Goal: Check status

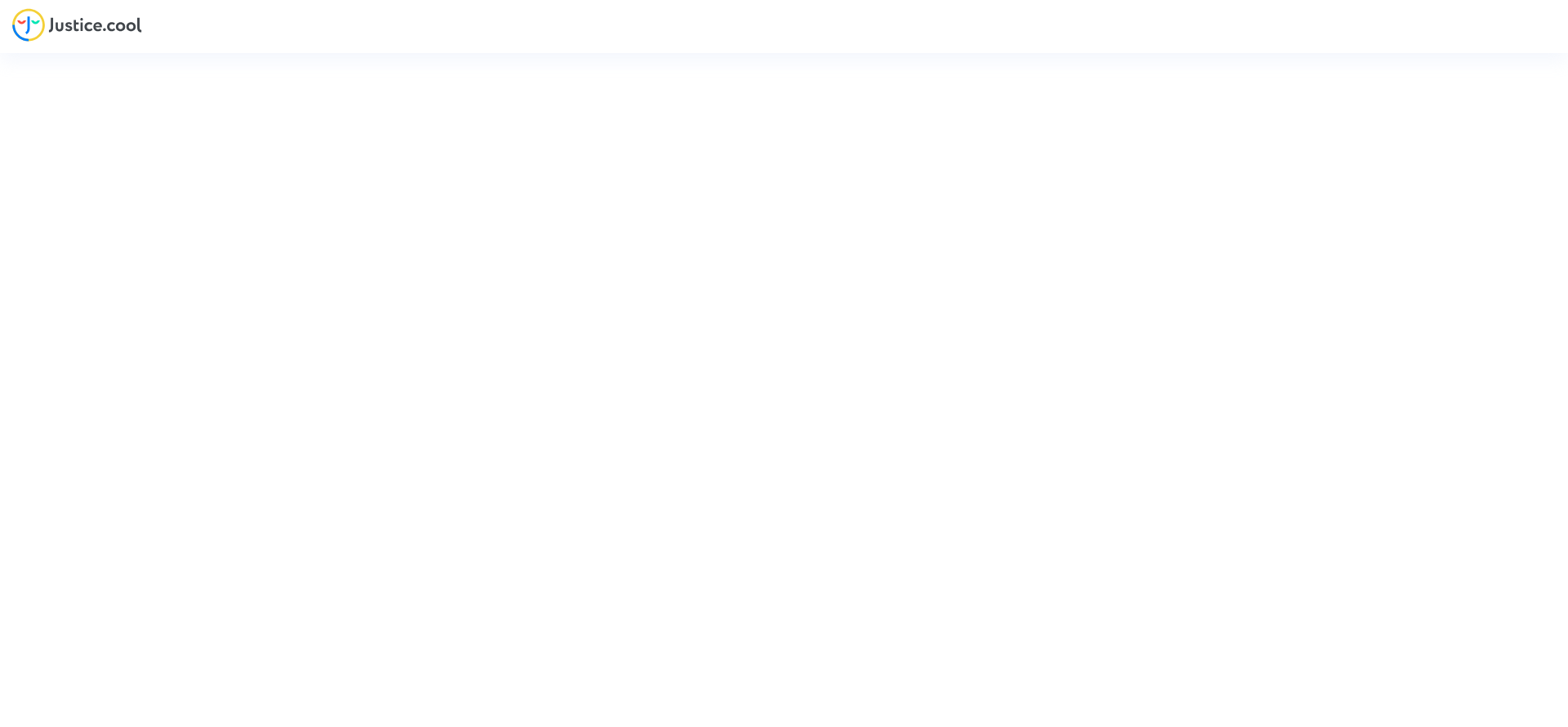
type input "[EMAIL_ADDRESS][DOMAIN_NAME]"
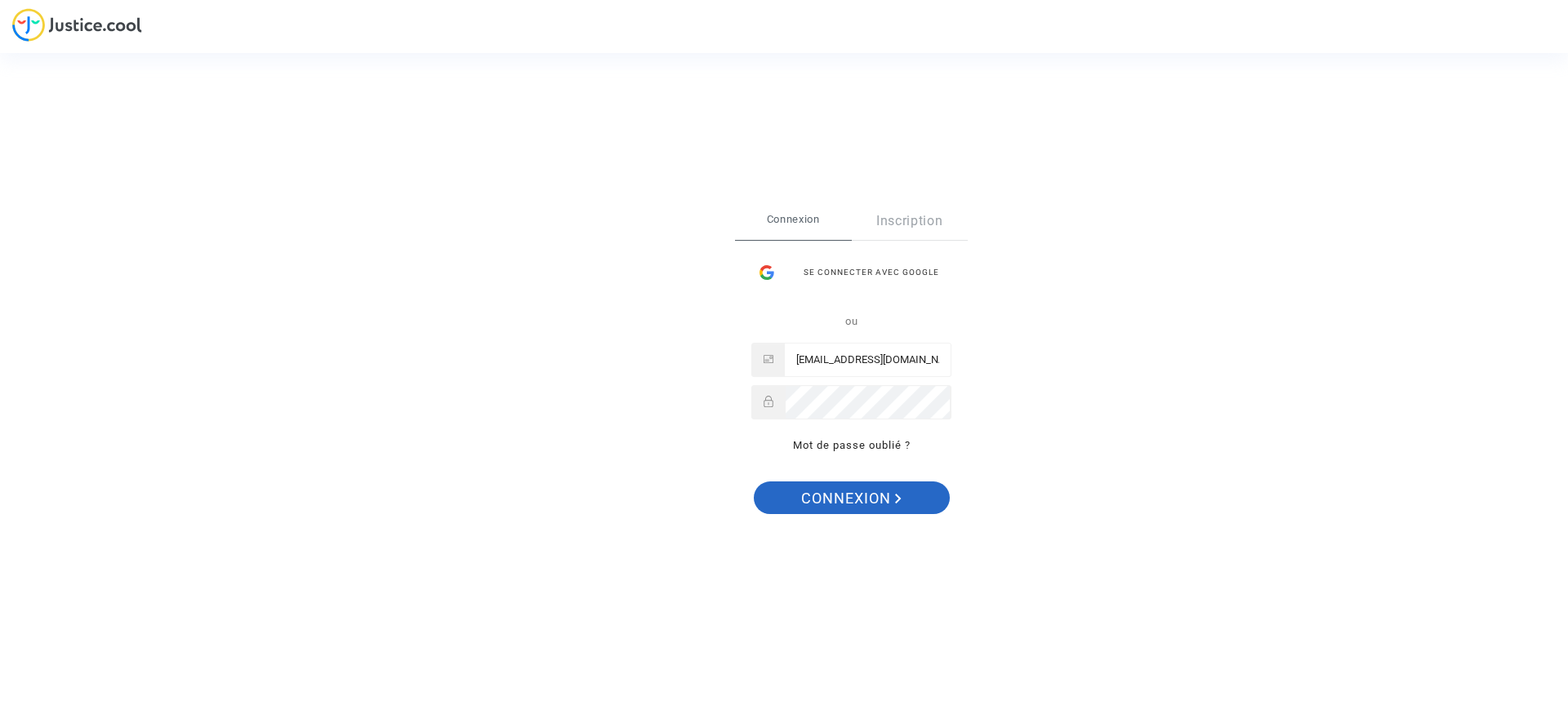
drag, startPoint x: 879, startPoint y: 502, endPoint x: 886, endPoint y: 496, distance: 9.2
click at [879, 501] on span "Connexion" at bounding box center [851, 498] width 100 height 34
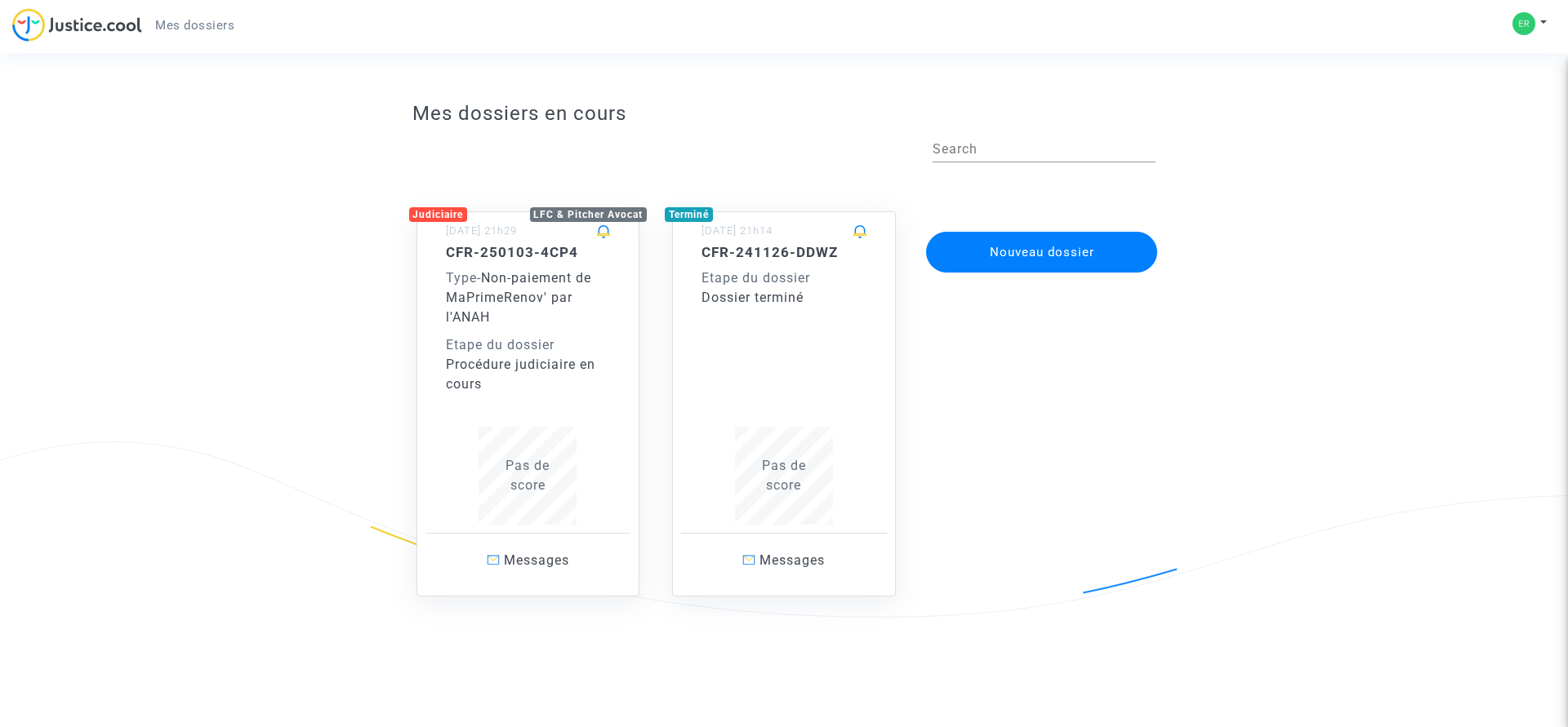
click at [528, 473] on div "CFR-250103-4CP4 Type - Non-paiement de MaPrimeRenov' par l'ANAH Etape du dossie…" at bounding box center [528, 384] width 165 height 280
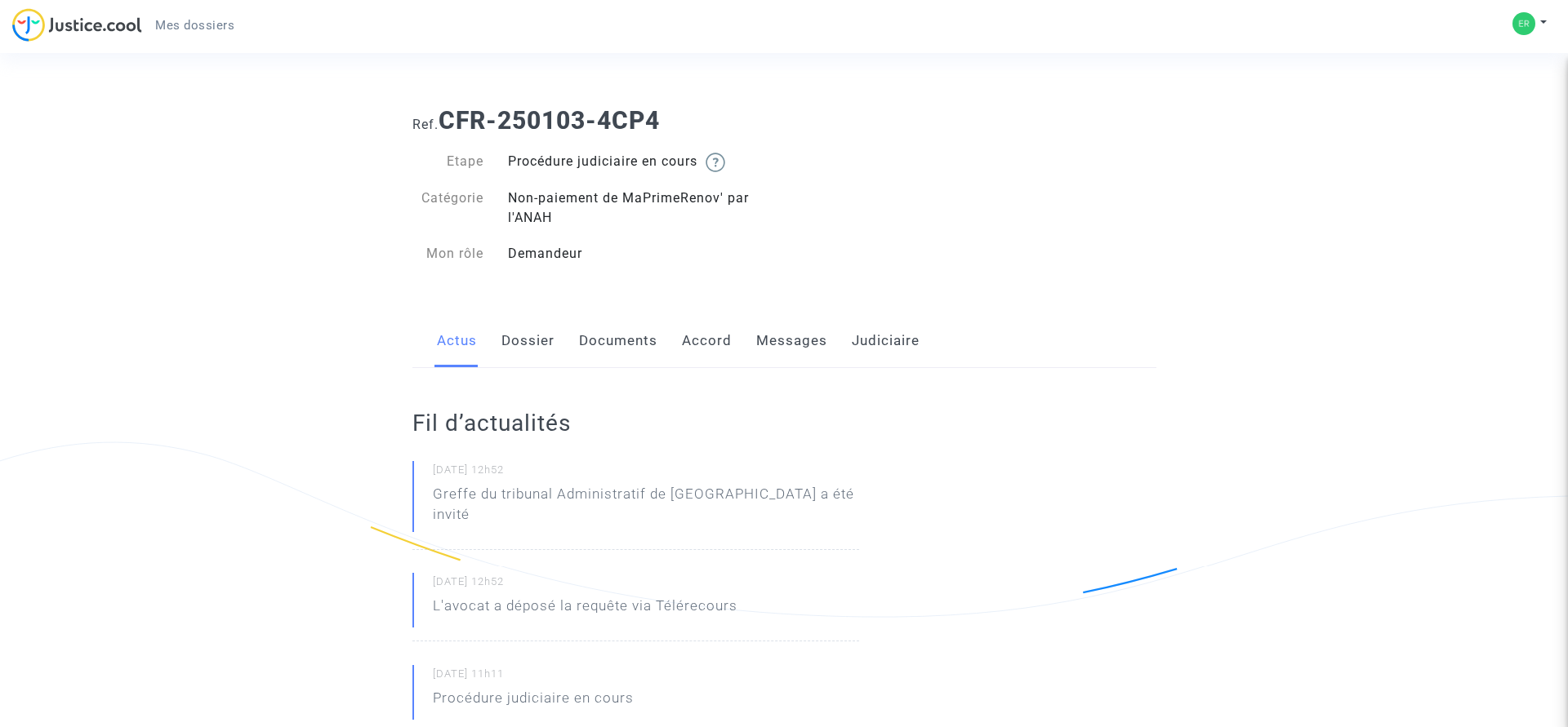
click at [809, 338] on link "Messages" at bounding box center [792, 341] width 71 height 54
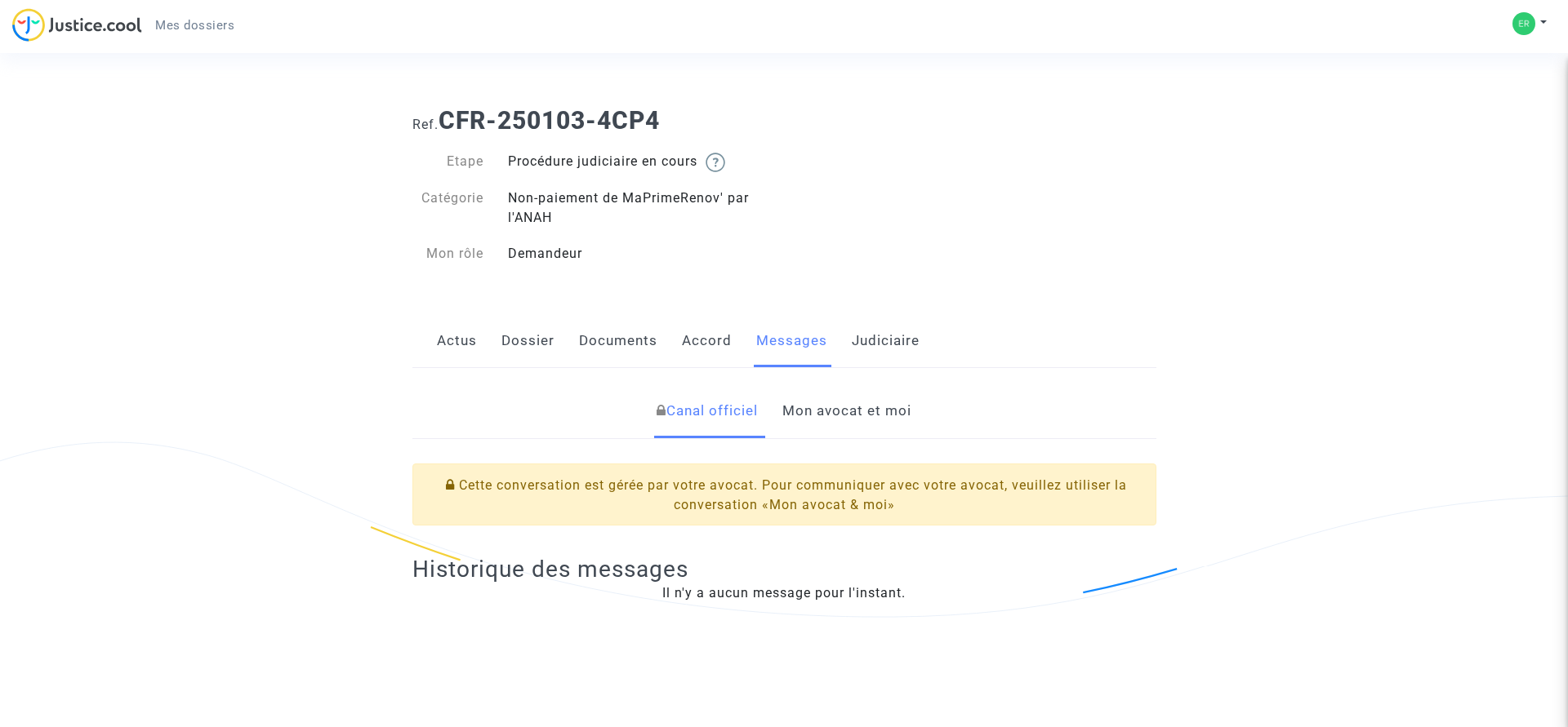
click at [882, 339] on link "Judiciaire" at bounding box center [886, 341] width 68 height 54
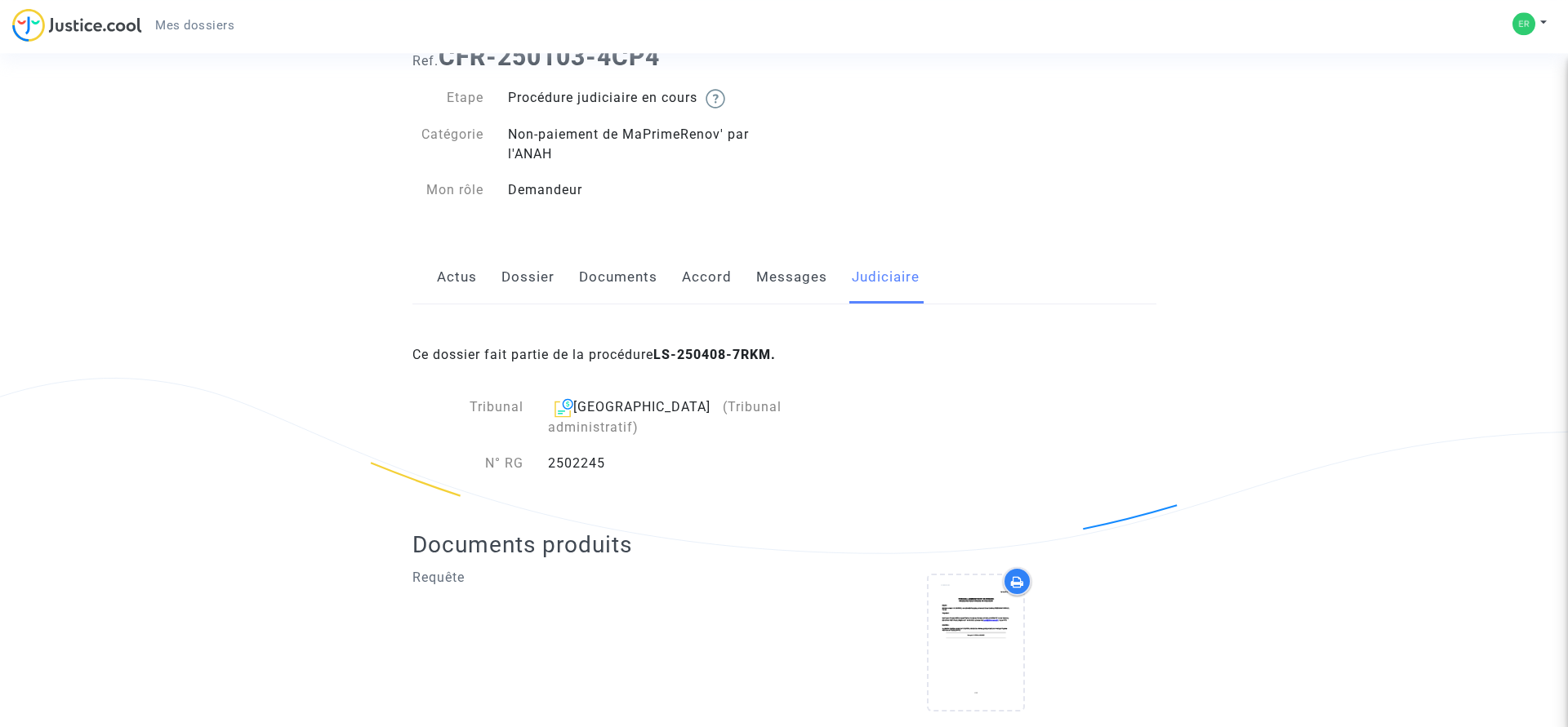
scroll to position [92, 0]
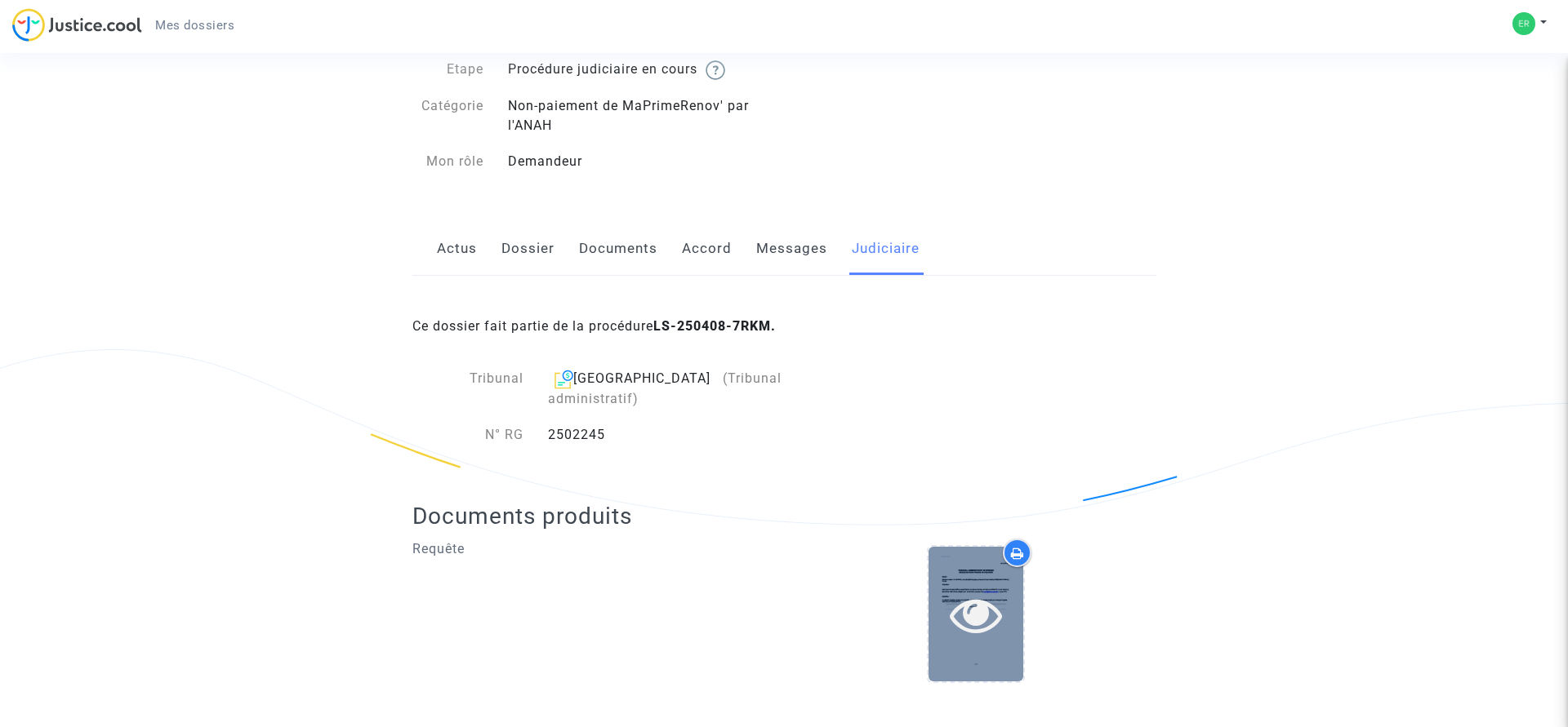
click at [969, 553] on div at bounding box center [976, 613] width 95 height 135
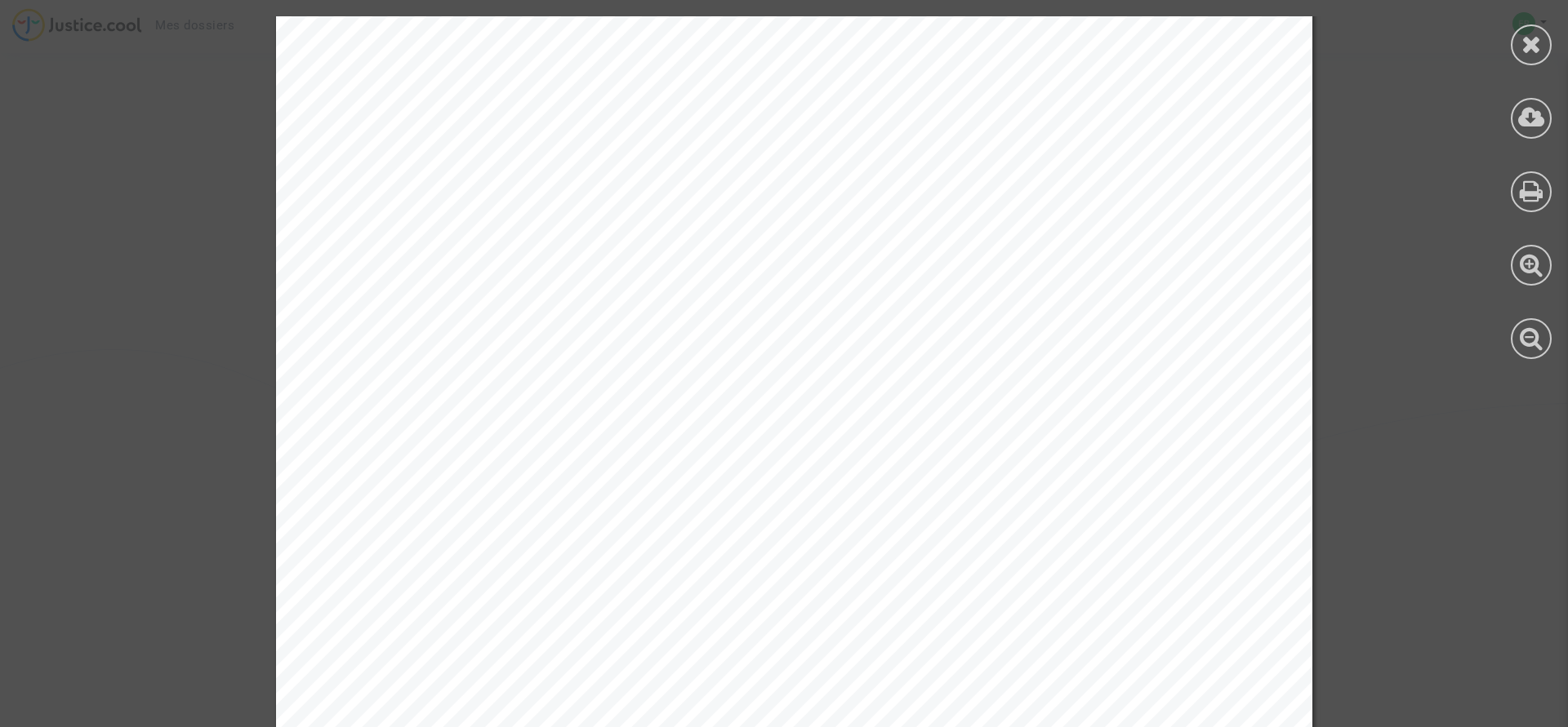
scroll to position [60670, 0]
click at [1523, 39] on icon at bounding box center [1532, 44] width 20 height 25
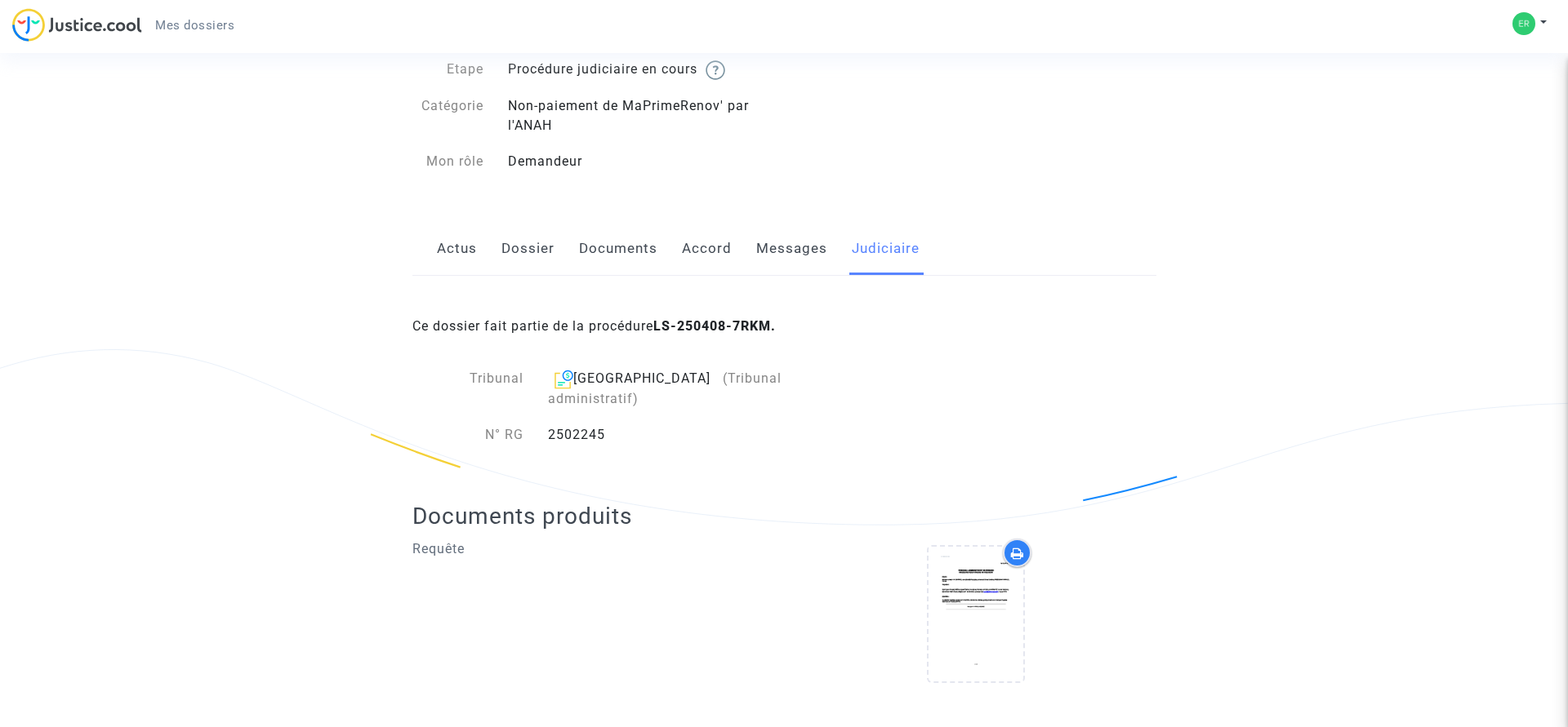
click at [703, 251] on link "Accord" at bounding box center [706, 249] width 50 height 54
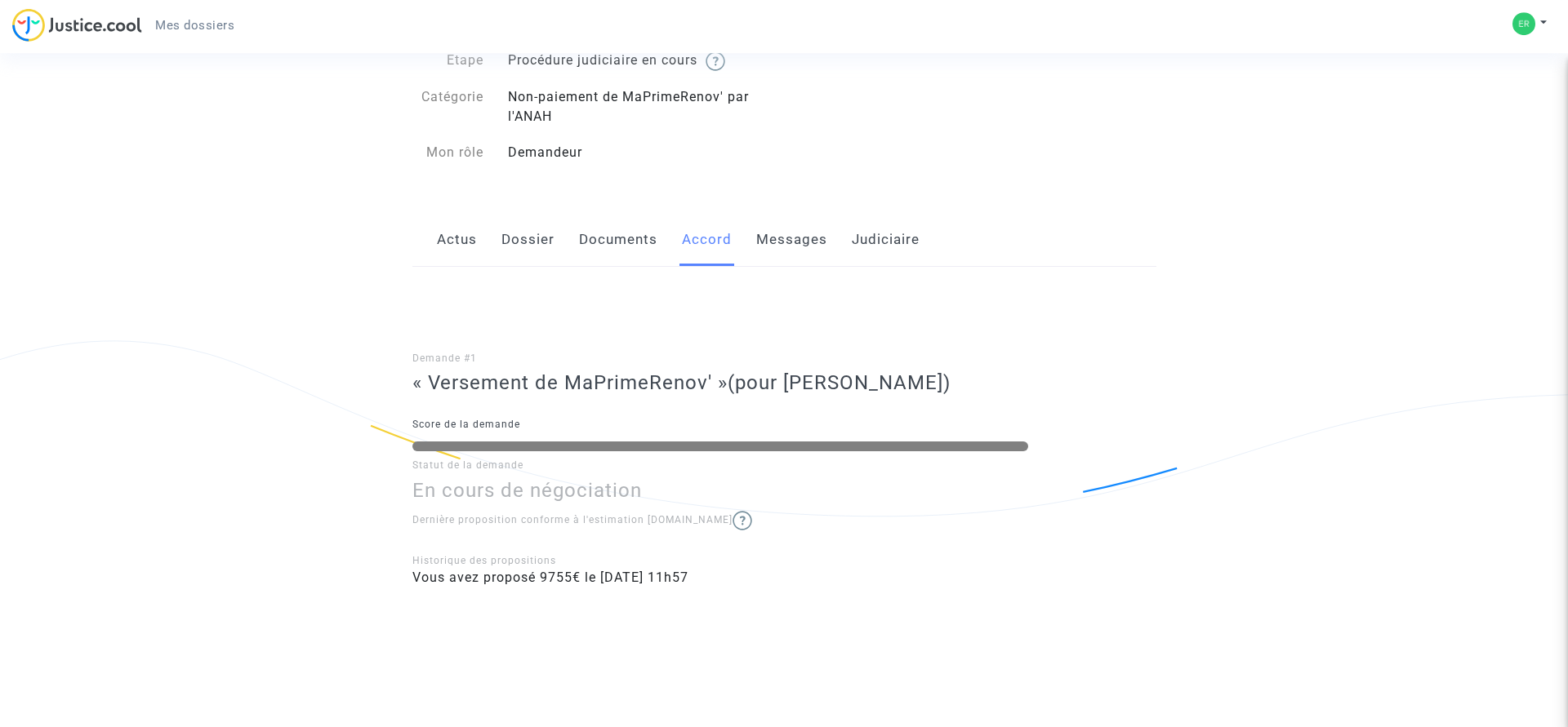
scroll to position [109, 0]
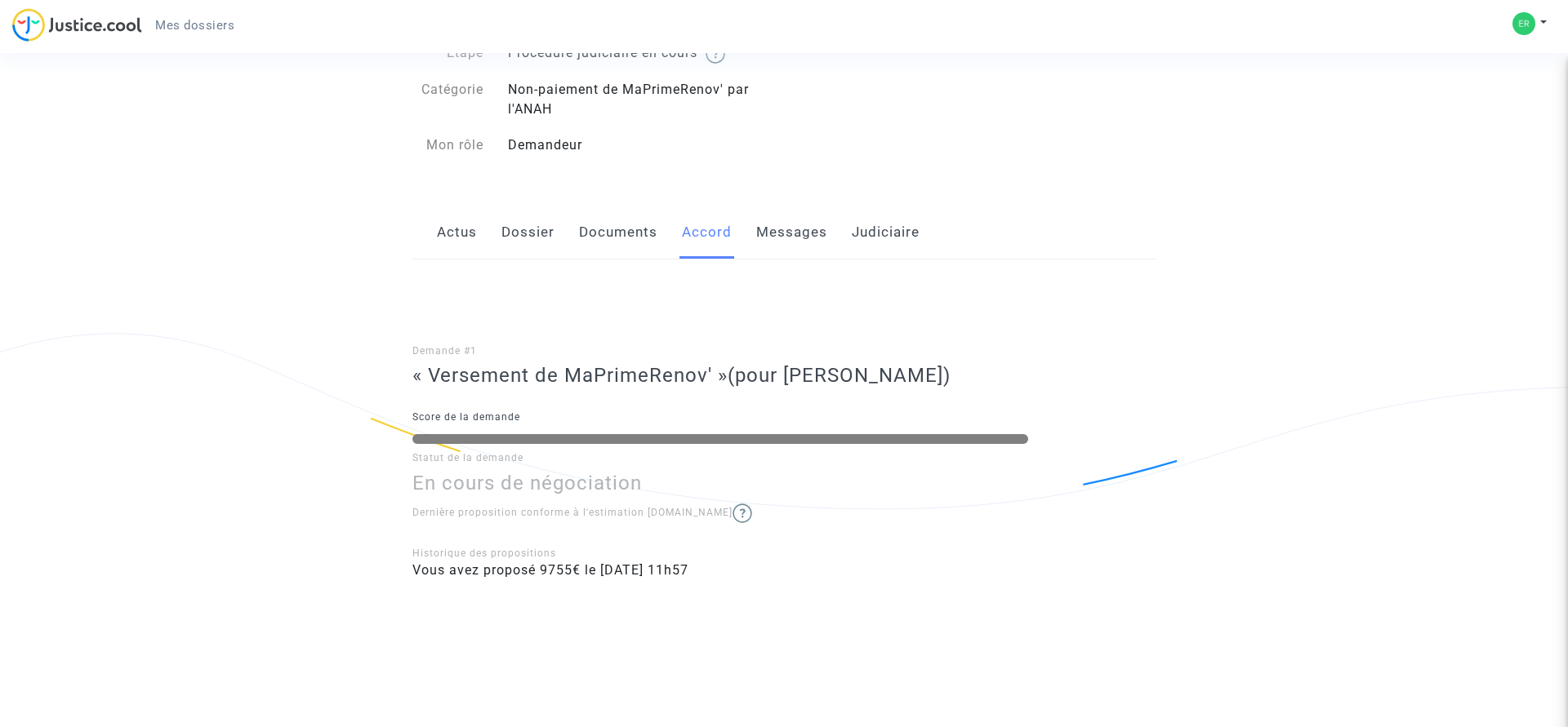
click at [614, 243] on link "Documents" at bounding box center [618, 233] width 78 height 54
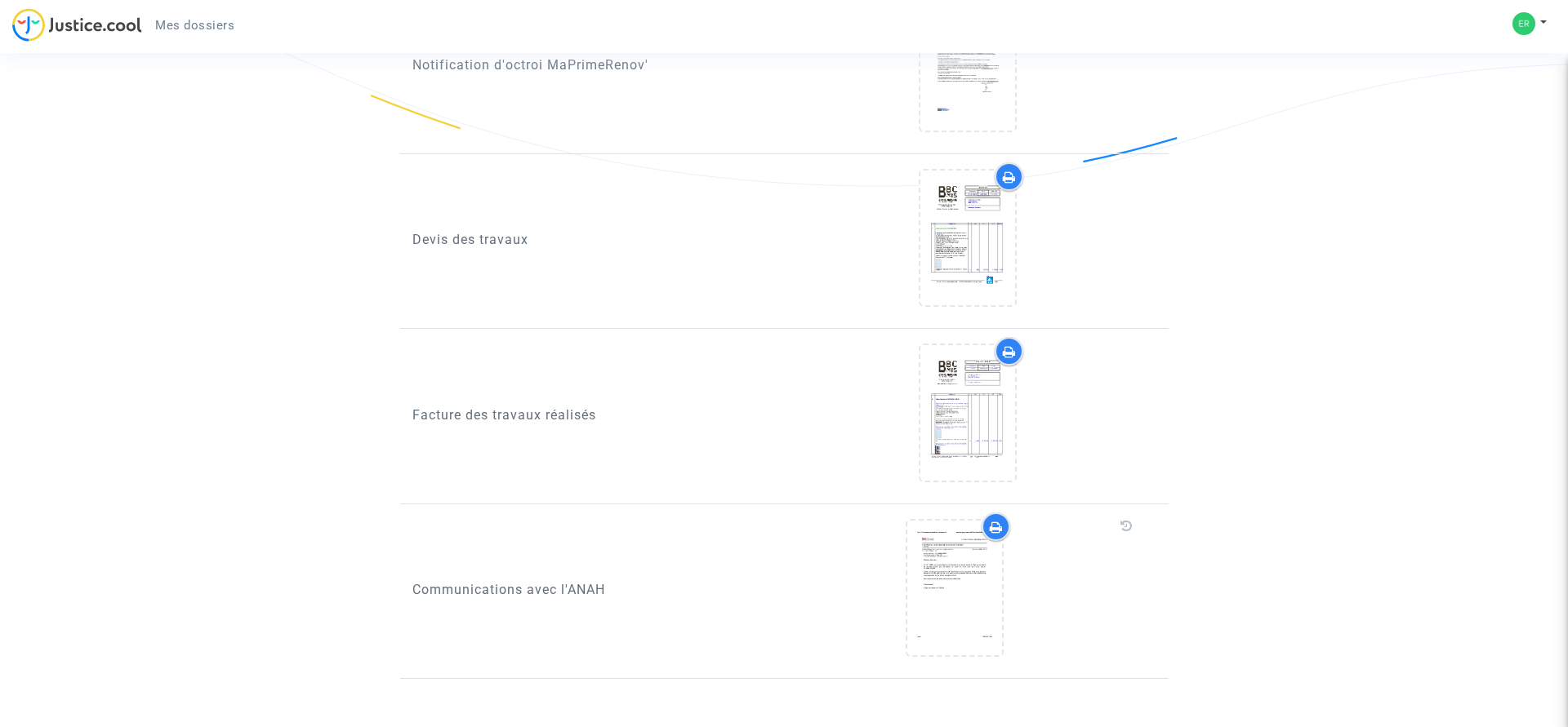
scroll to position [1583, 0]
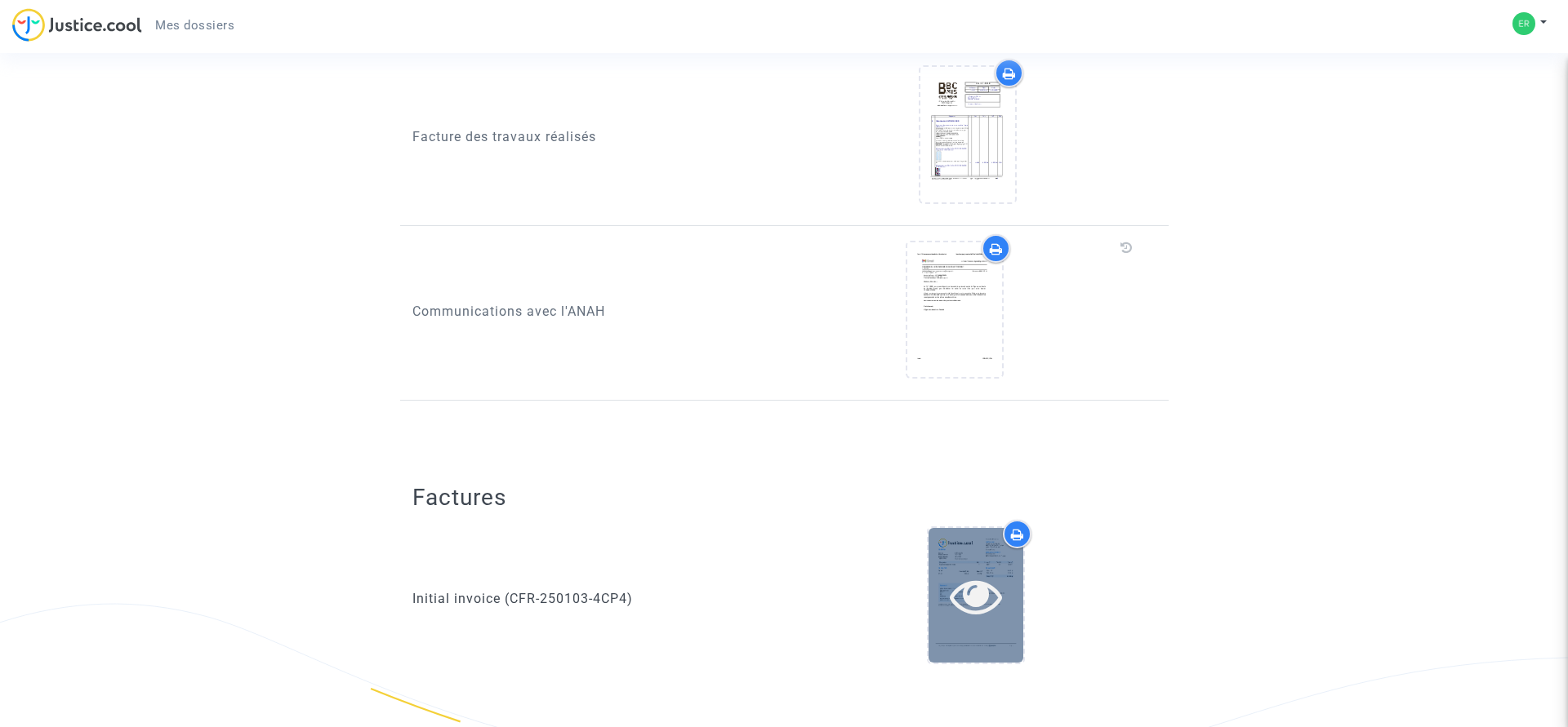
click at [968, 545] on div at bounding box center [976, 595] width 95 height 135
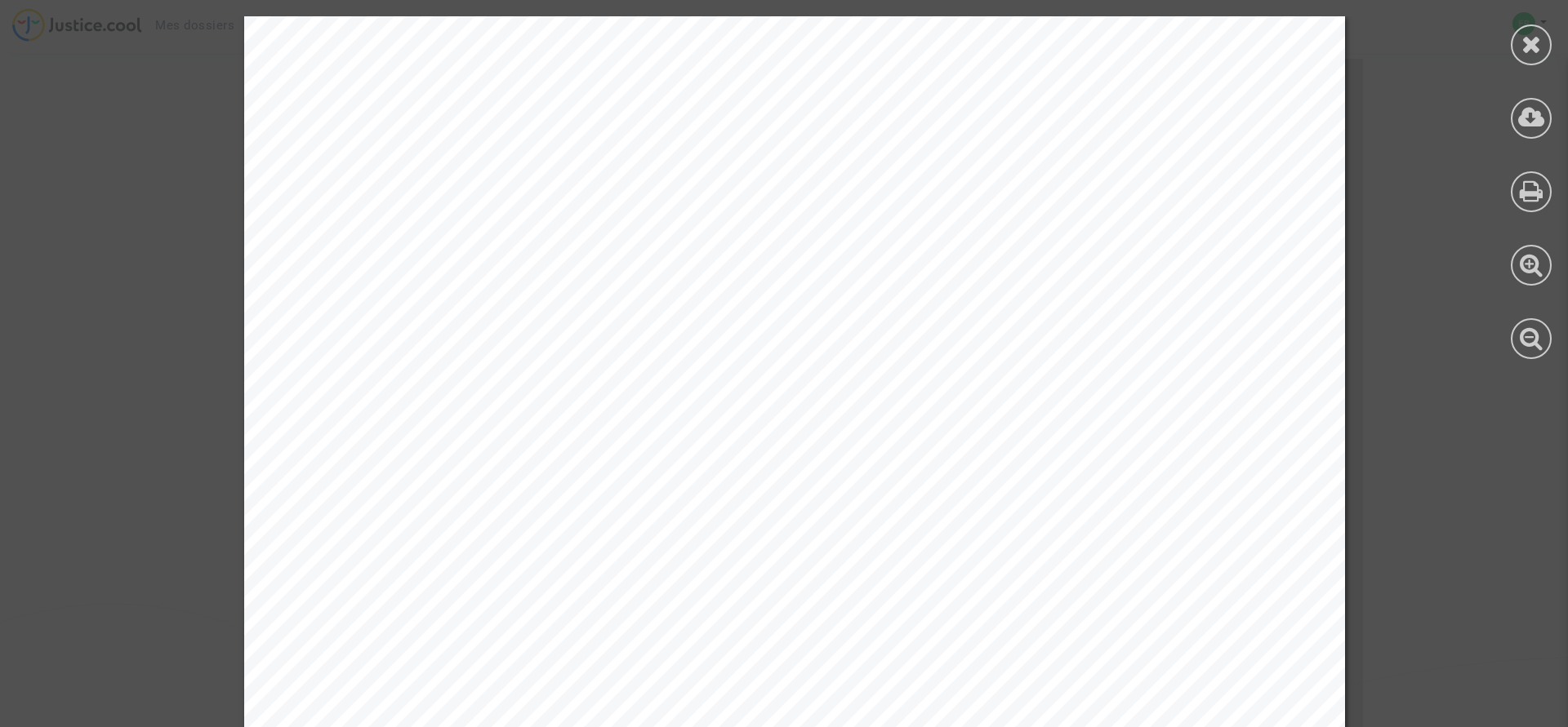
click at [1525, 44] on icon at bounding box center [1532, 44] width 20 height 25
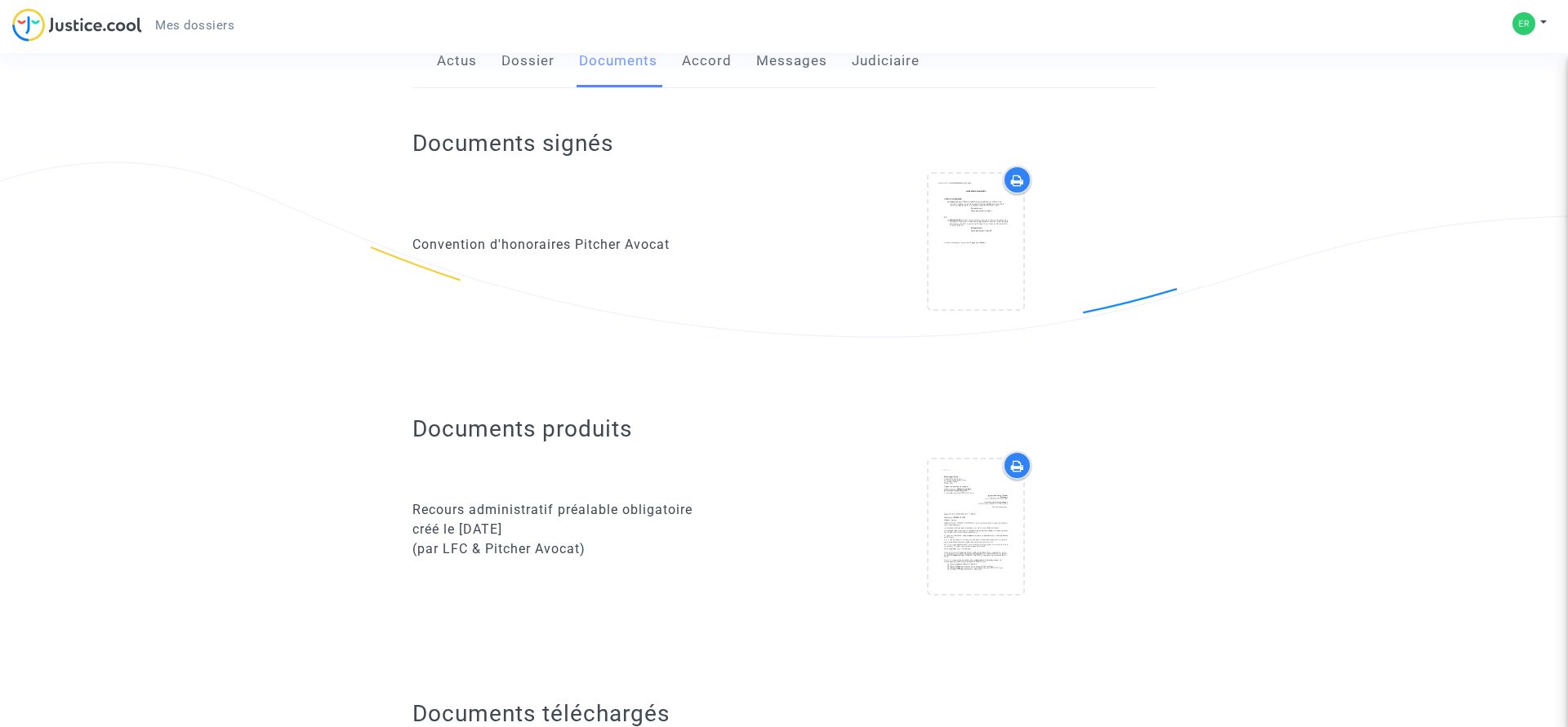
scroll to position [0, 0]
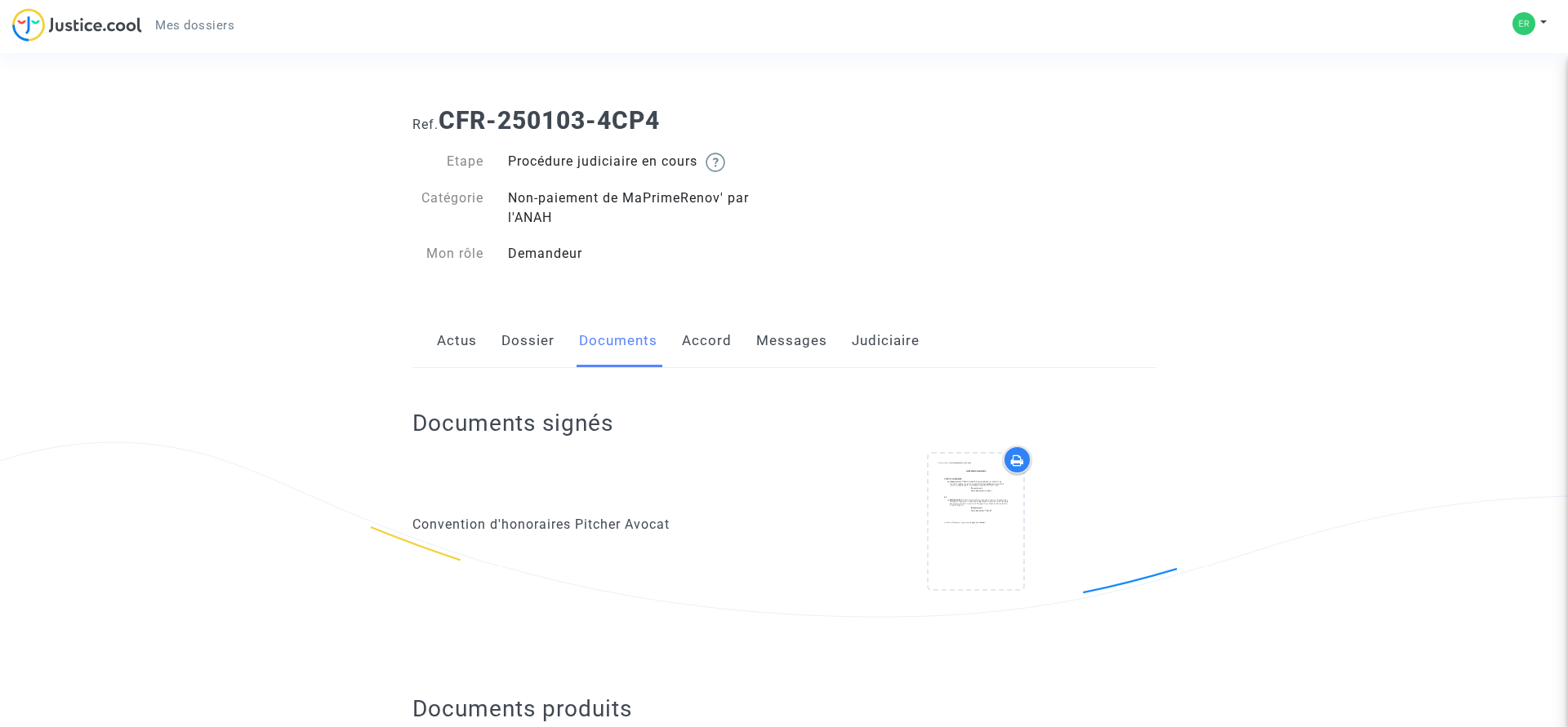
click at [531, 343] on link "Dossier" at bounding box center [527, 341] width 53 height 54
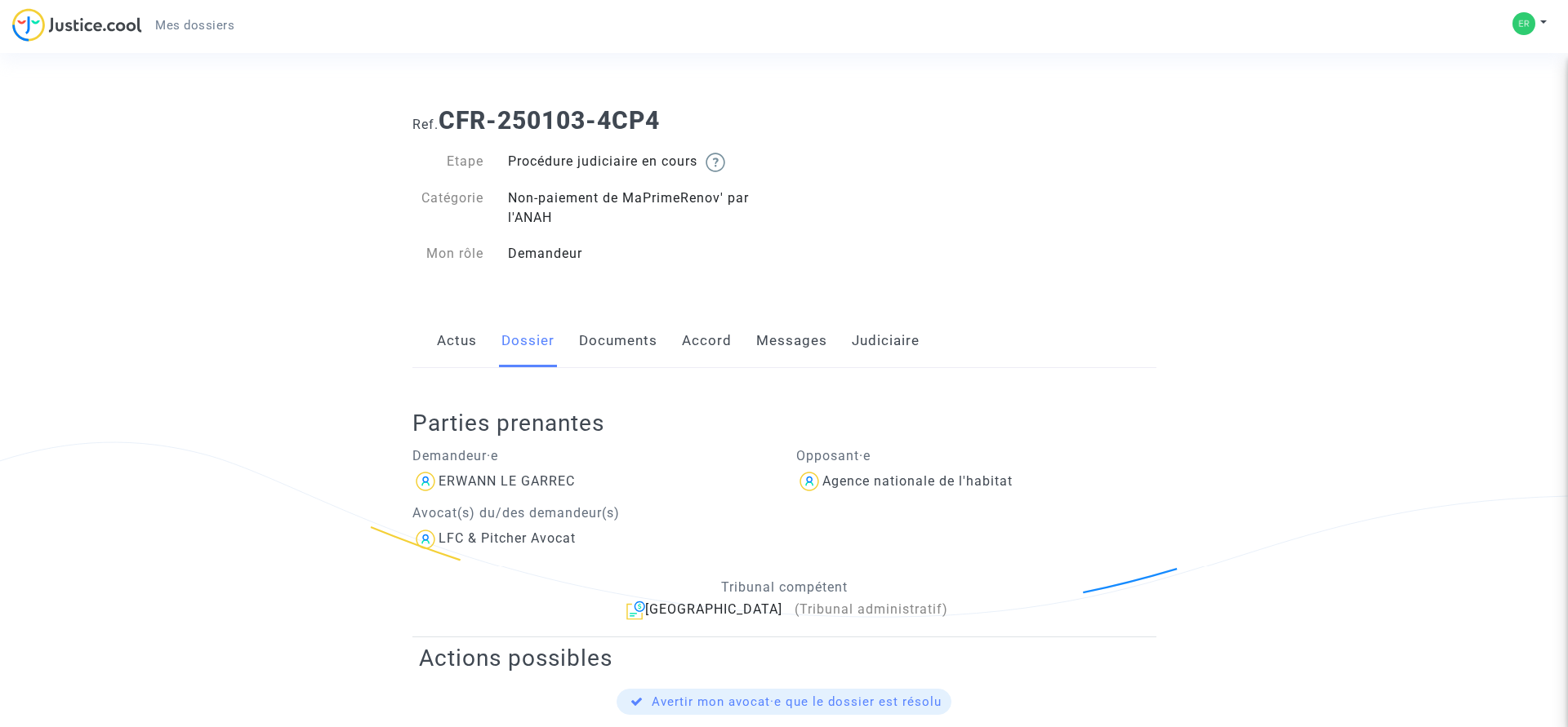
click at [190, 23] on span "Mes dossiers" at bounding box center [194, 25] width 79 height 14
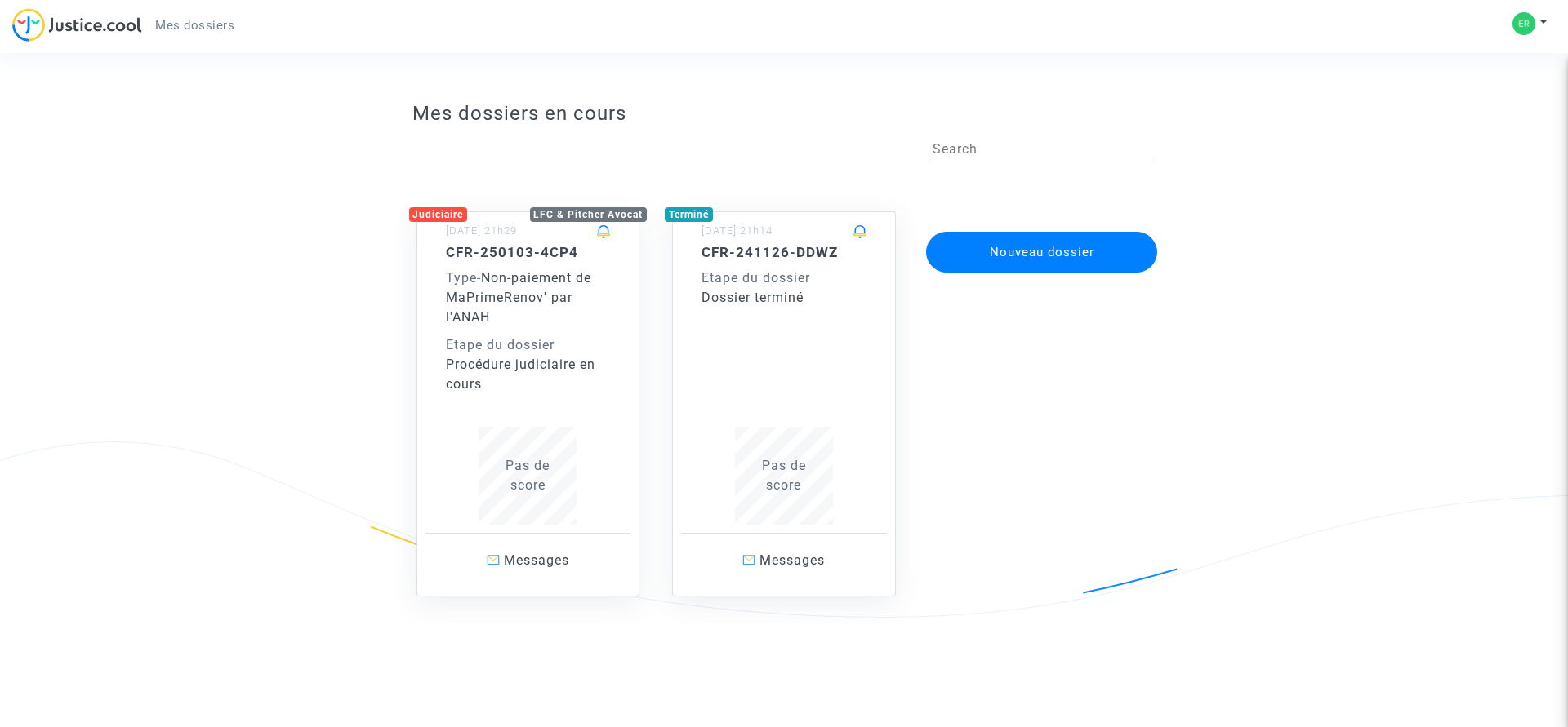
click at [546, 336] on div "Etape du dossier" at bounding box center [528, 345] width 165 height 19
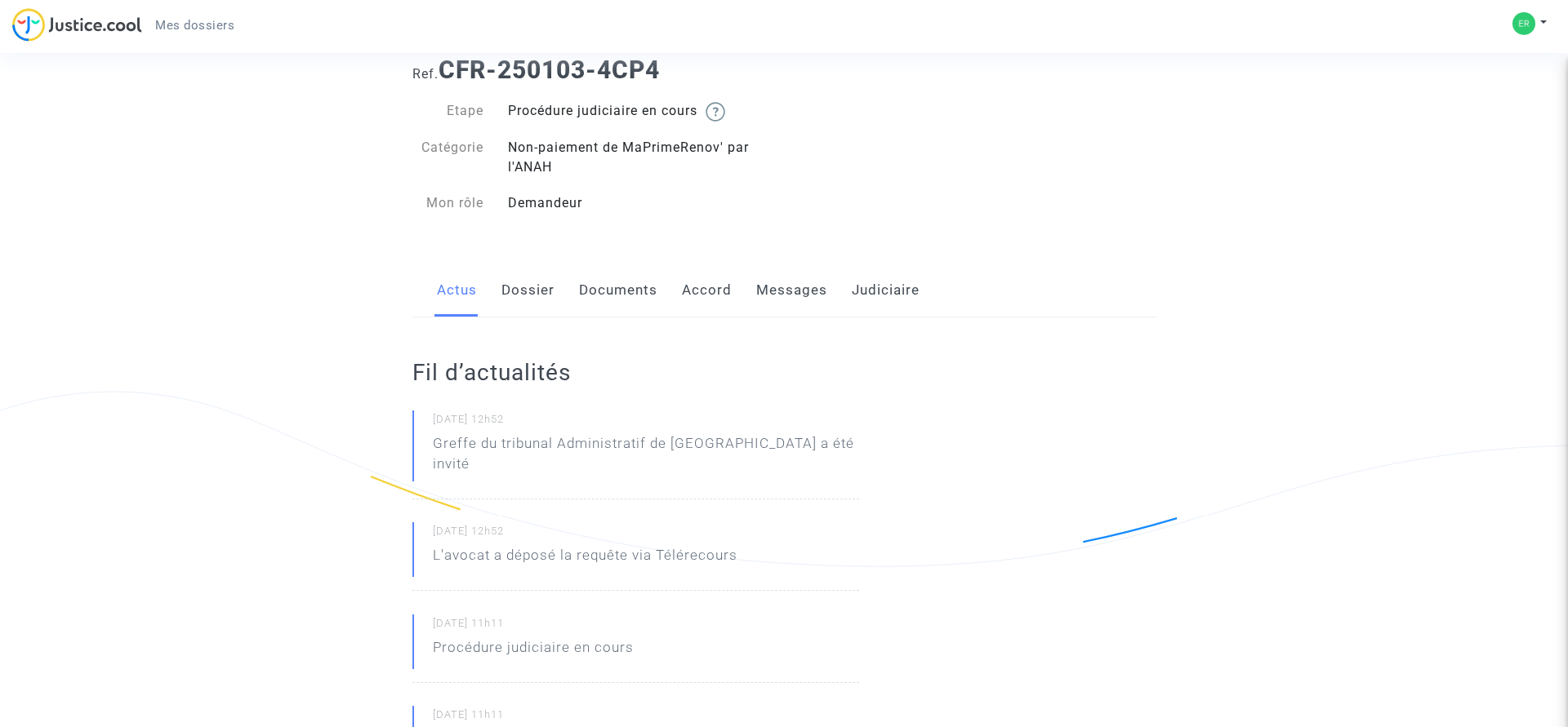
scroll to position [93, 0]
